Goal: Book appointment/travel/reservation

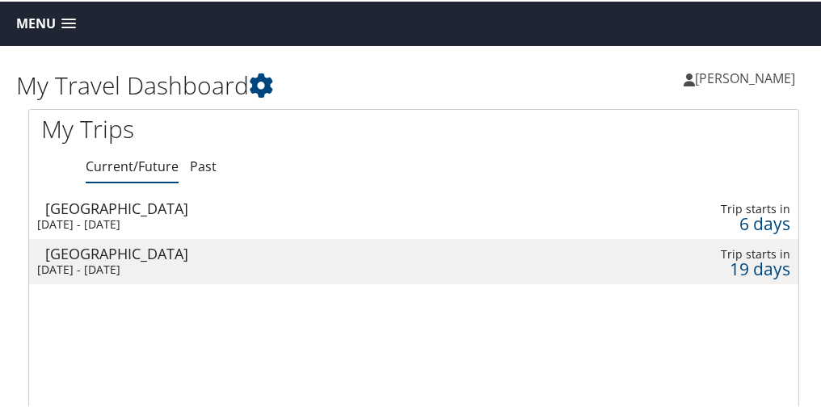
click at [57, 23] on link "Menu" at bounding box center [46, 22] width 76 height 27
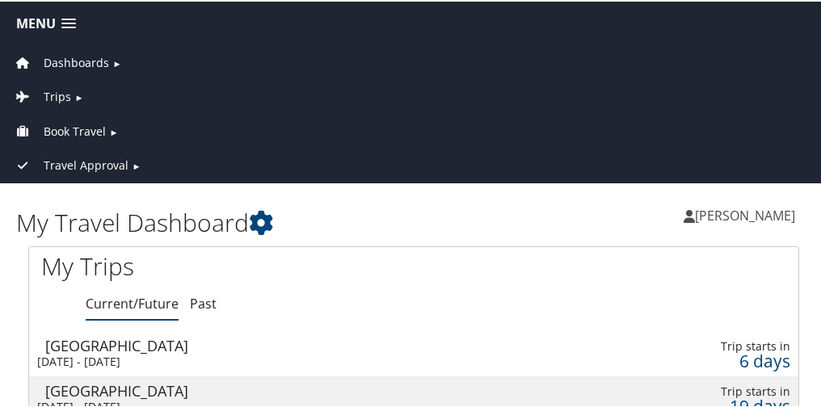
click at [111, 128] on span "►" at bounding box center [113, 130] width 9 height 12
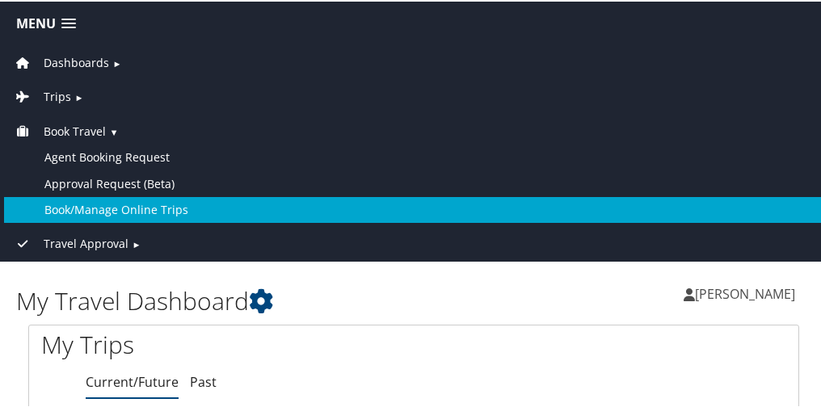
click at [124, 207] on link "Book/Manage Online Trips" at bounding box center [413, 208] width 819 height 26
